Goal: Register for event/course

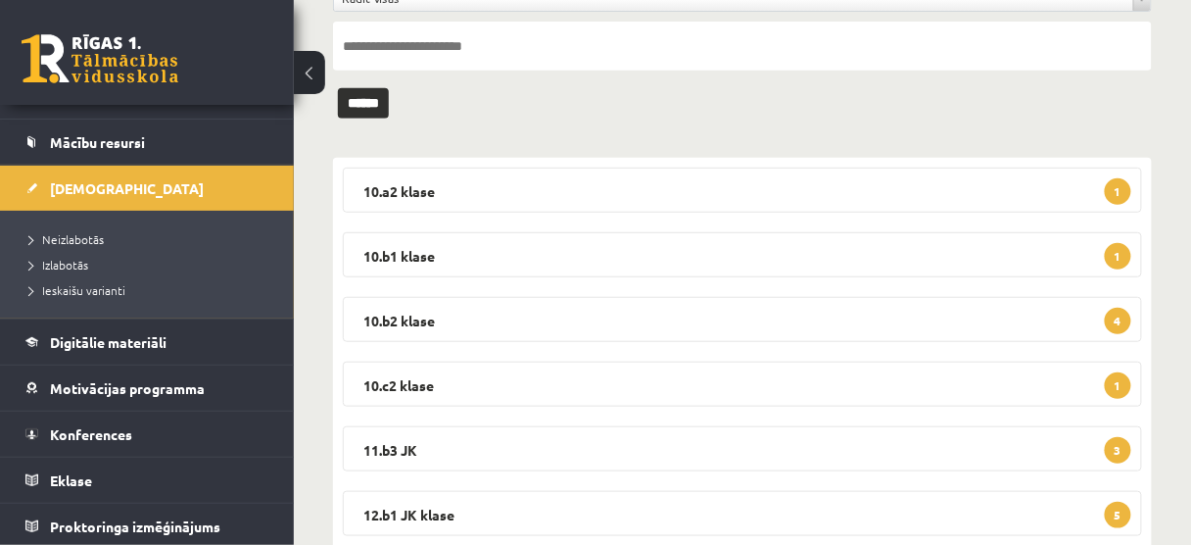
scroll to position [289, 0]
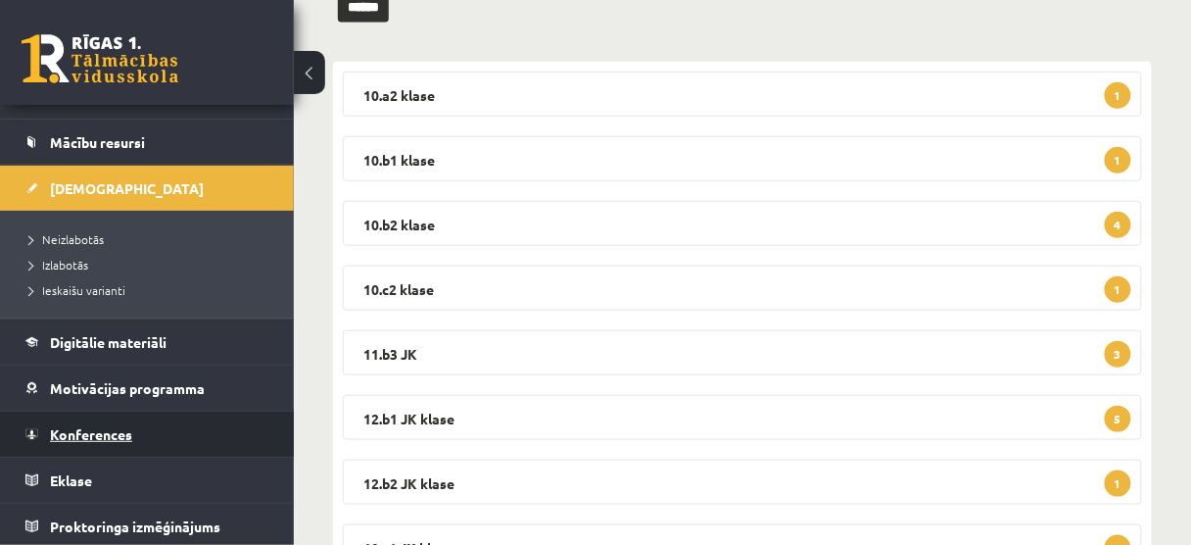
click at [117, 429] on span "Konferences" at bounding box center [91, 434] width 82 height 18
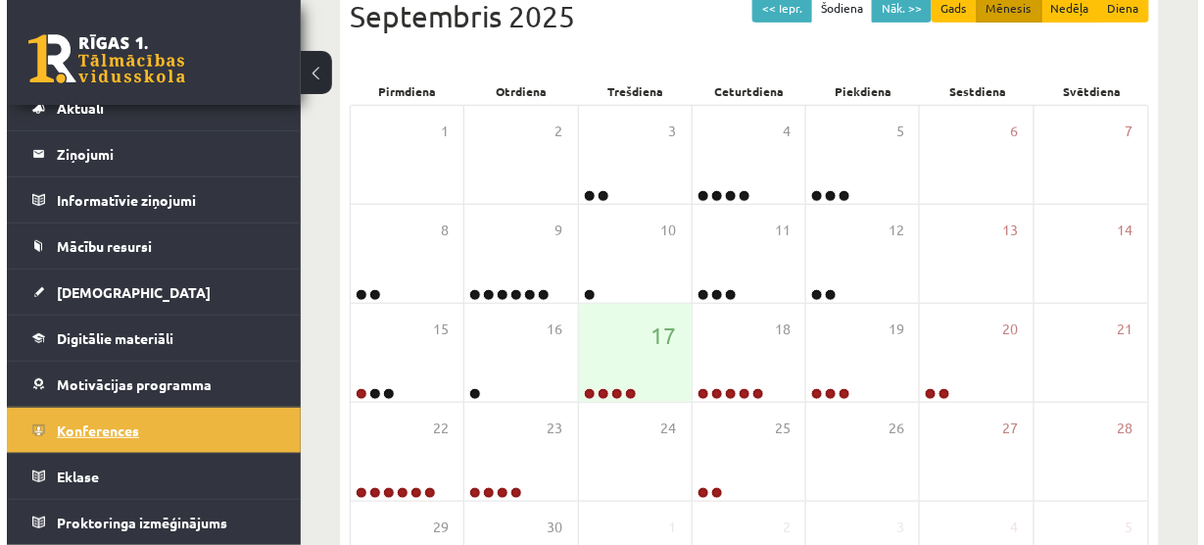
scroll to position [62, 0]
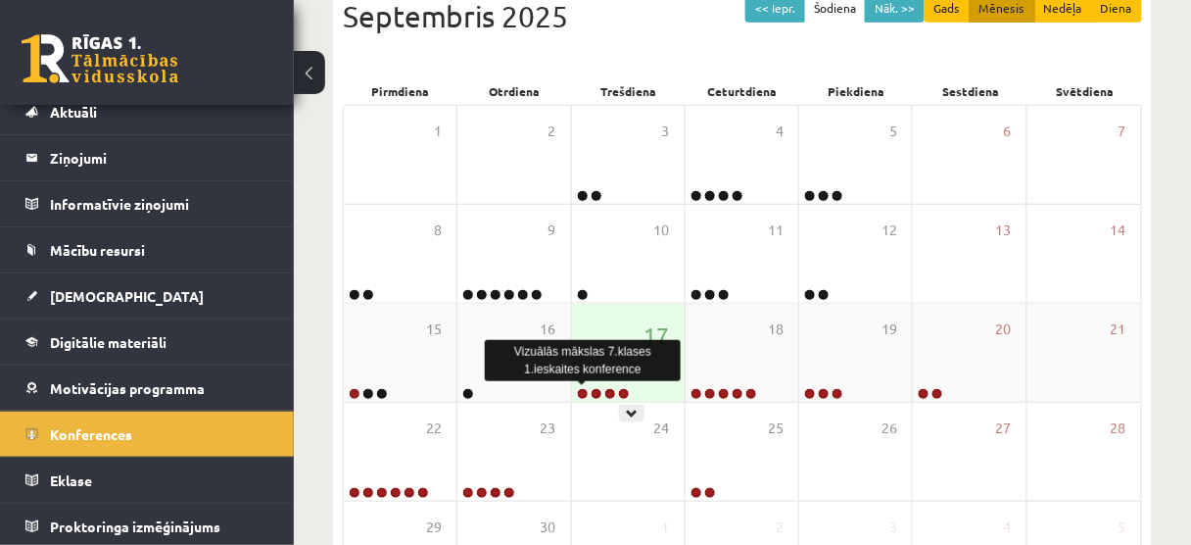
click at [584, 391] on link at bounding box center [583, 394] width 12 height 12
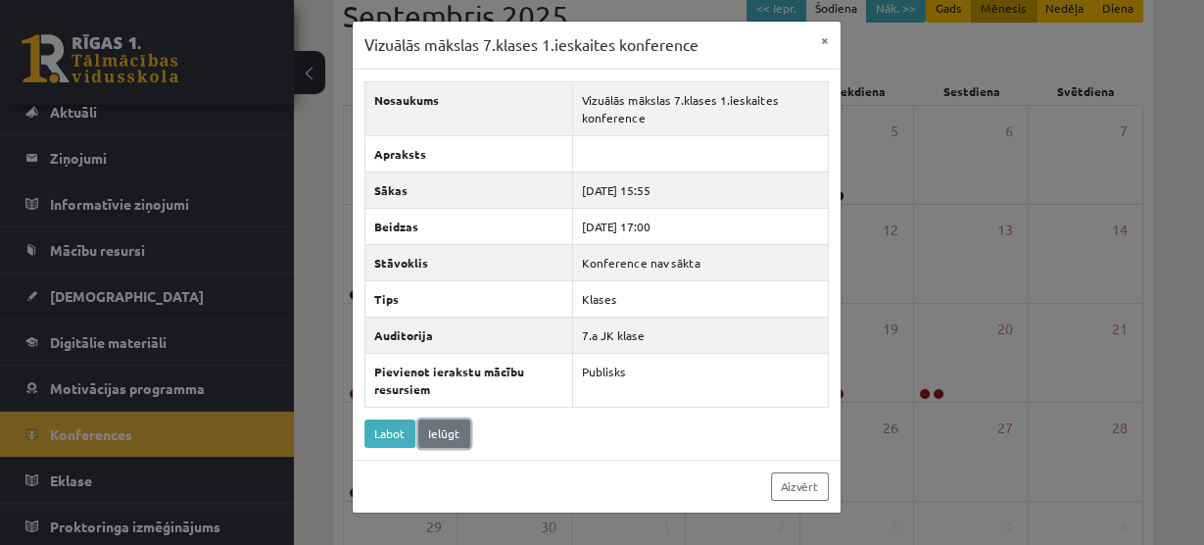
click at [447, 424] on link "Ielūgt" at bounding box center [444, 433] width 52 height 28
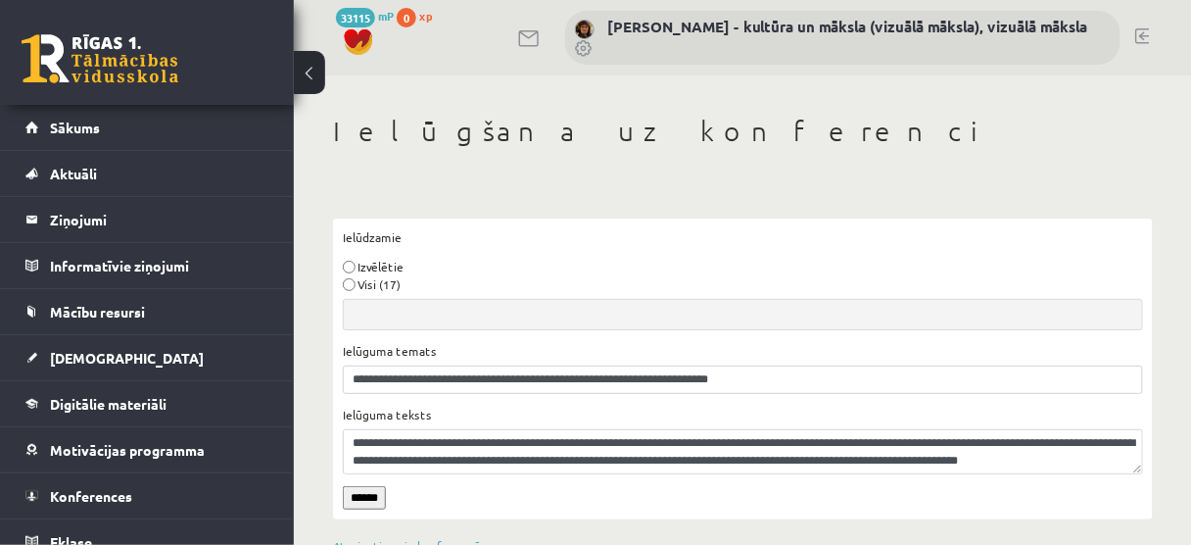
scroll to position [47, 0]
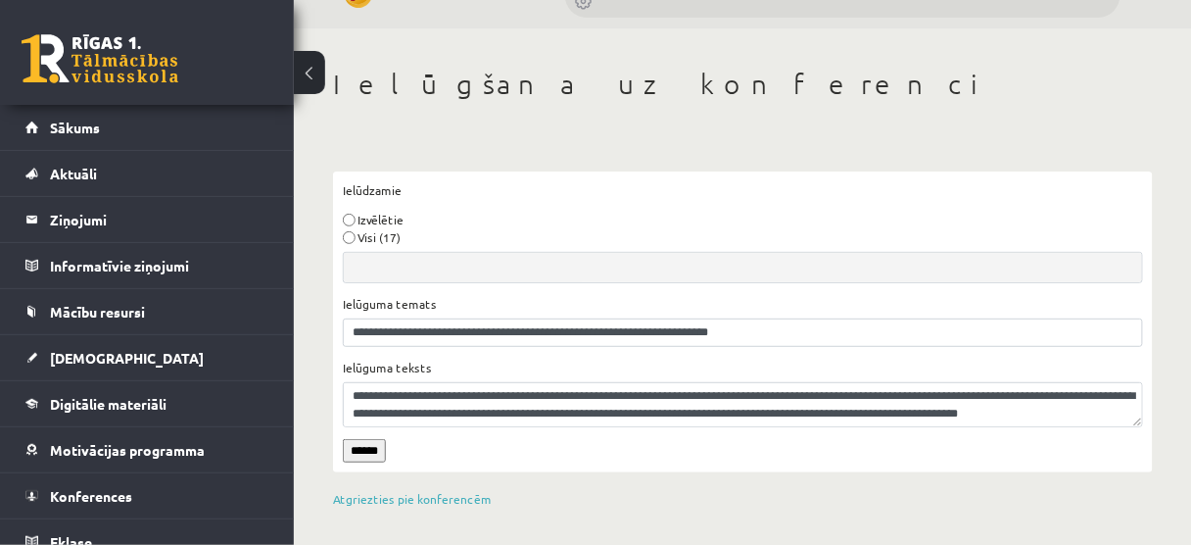
click at [373, 449] on input "******" at bounding box center [364, 451] width 43 height 24
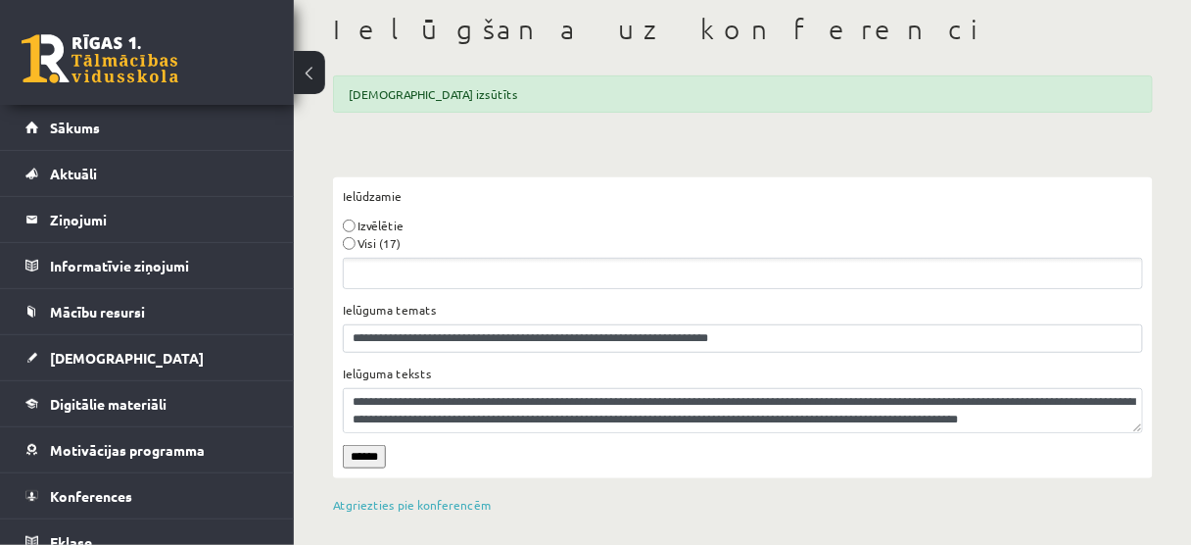
scroll to position [108, 0]
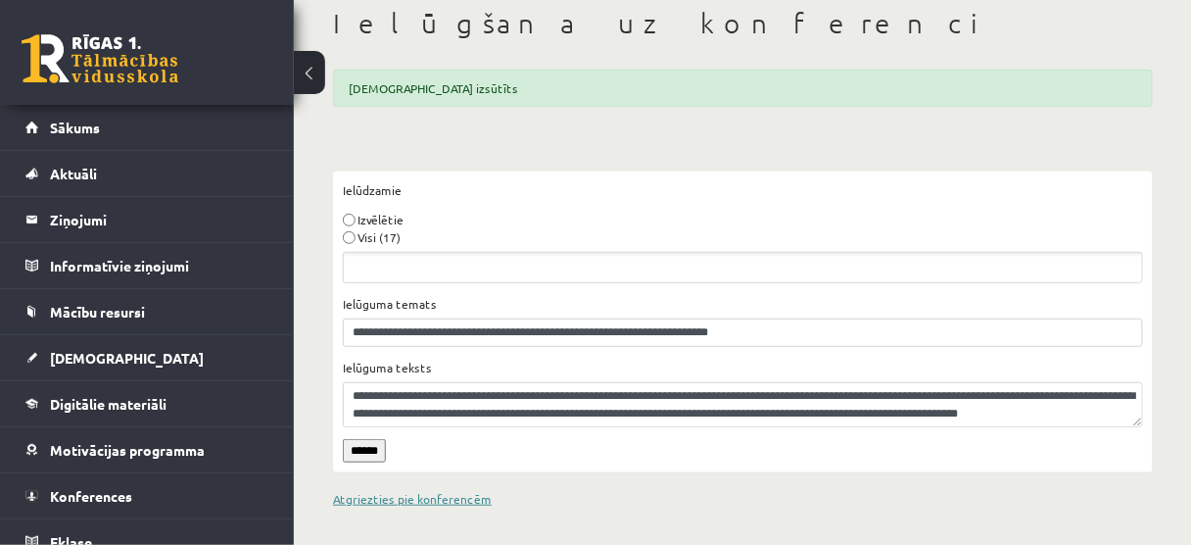
click at [398, 494] on link "Atgriezties pie konferencēm" at bounding box center [412, 499] width 159 height 16
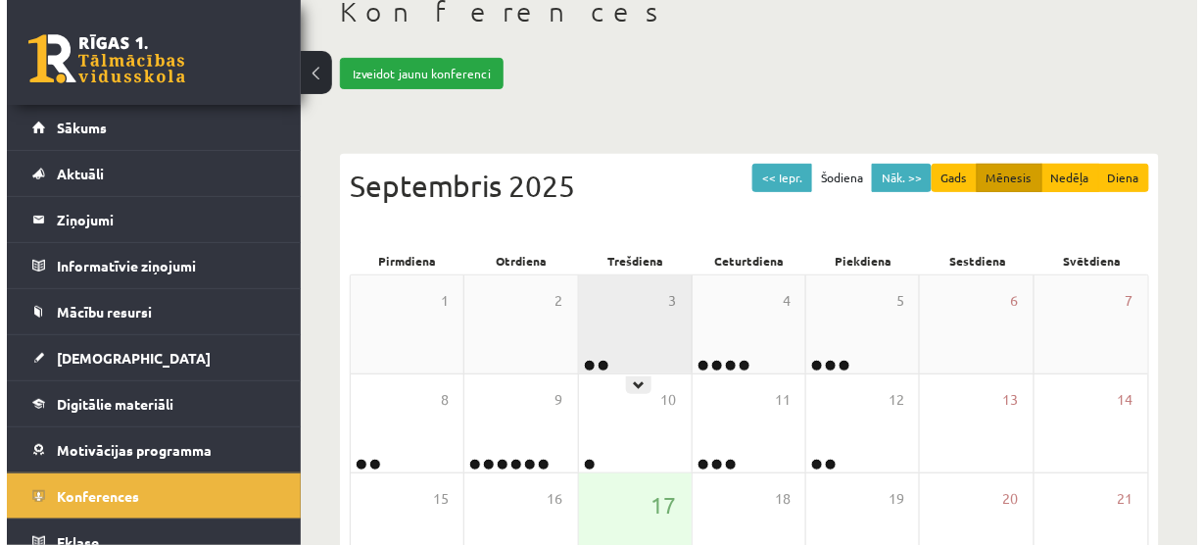
scroll to position [313, 0]
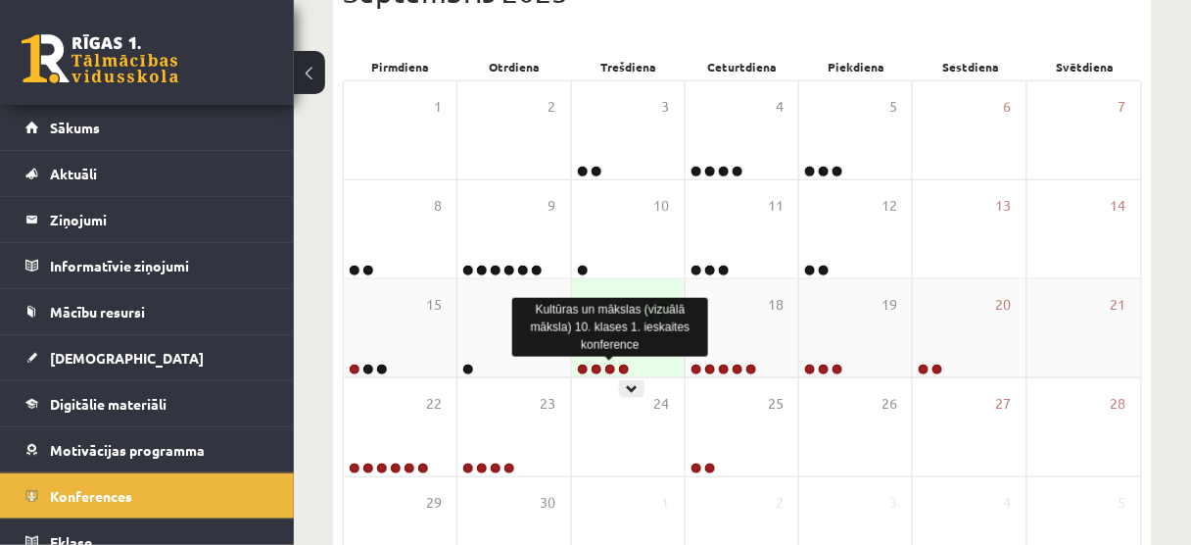
click at [606, 366] on link at bounding box center [610, 369] width 12 height 12
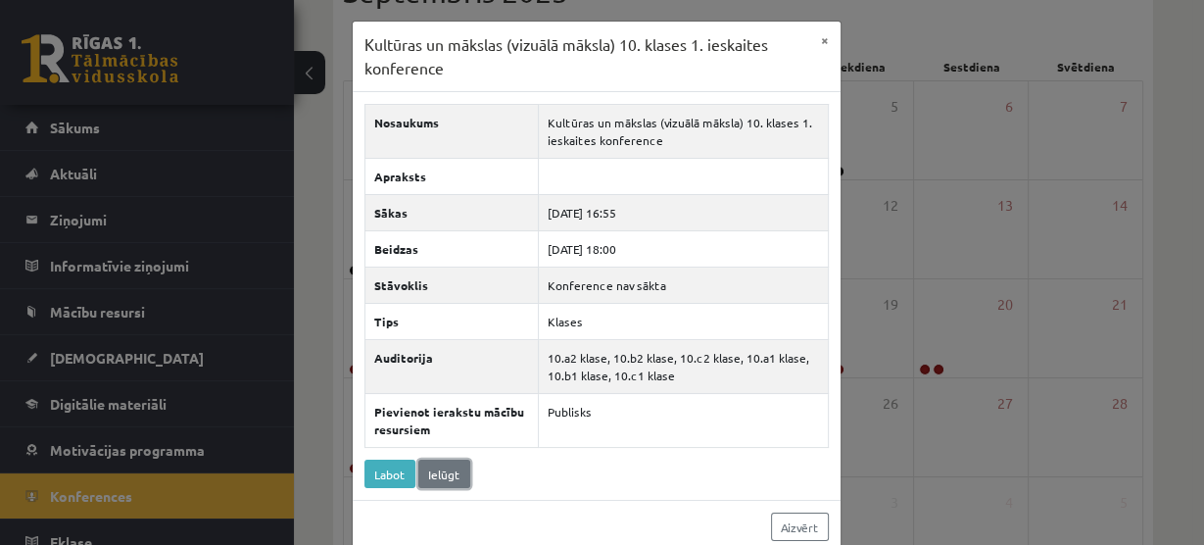
click at [448, 469] on link "Ielūgt" at bounding box center [444, 473] width 52 height 28
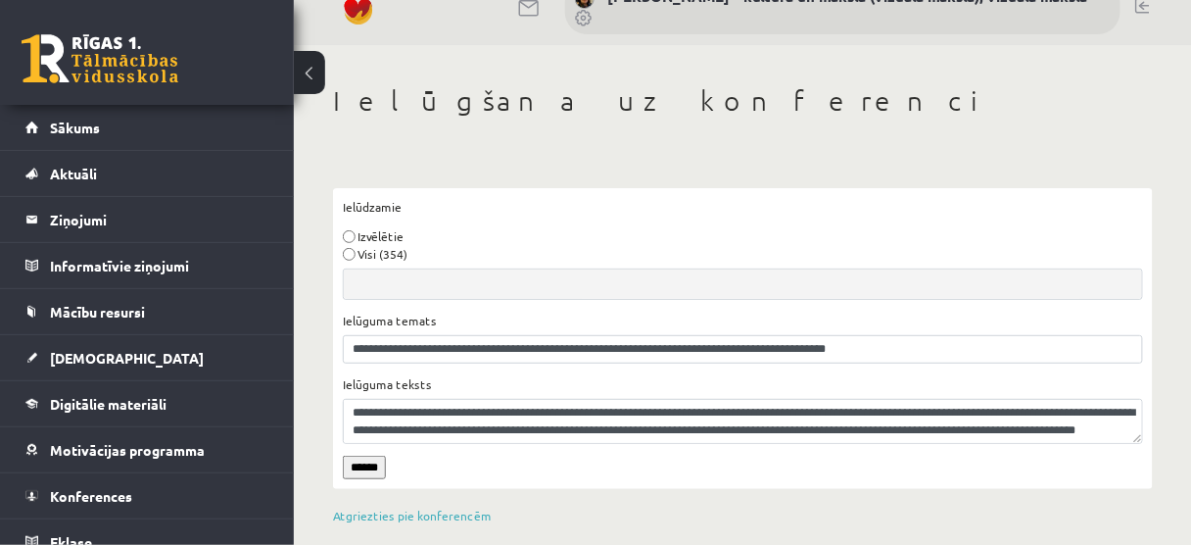
scroll to position [47, 0]
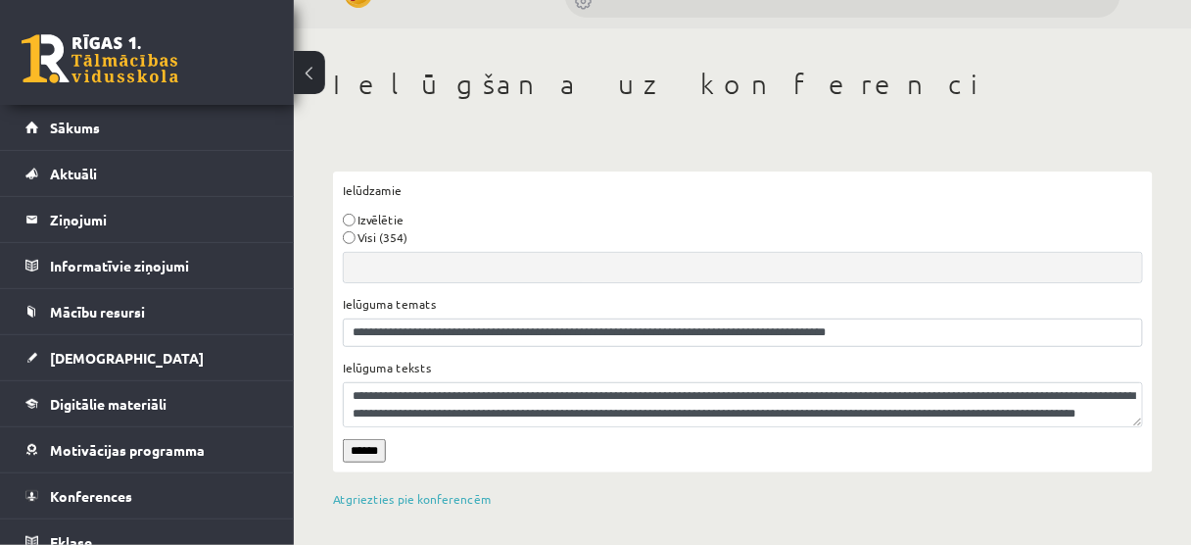
click at [365, 449] on input "******" at bounding box center [364, 451] width 43 height 24
